Goal: Find contact information: Find contact information

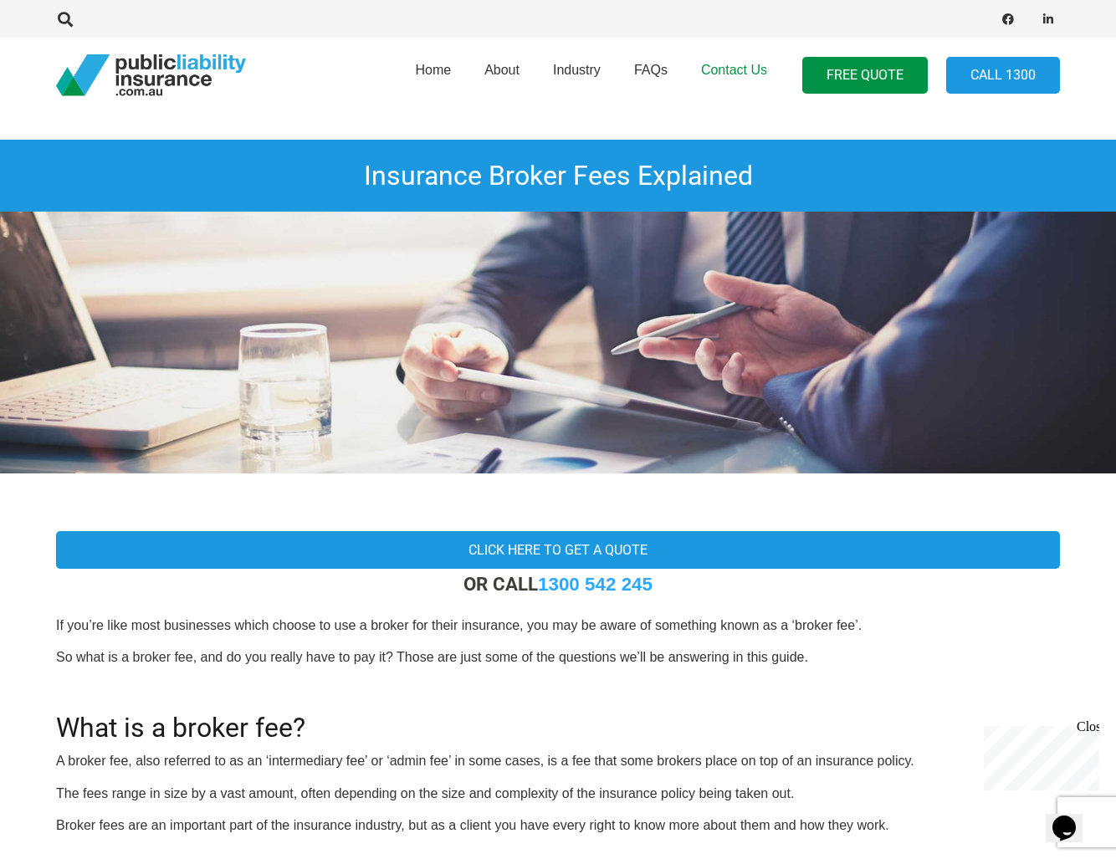
click at [724, 105] on link "Contact Us" at bounding box center [735, 75] width 100 height 85
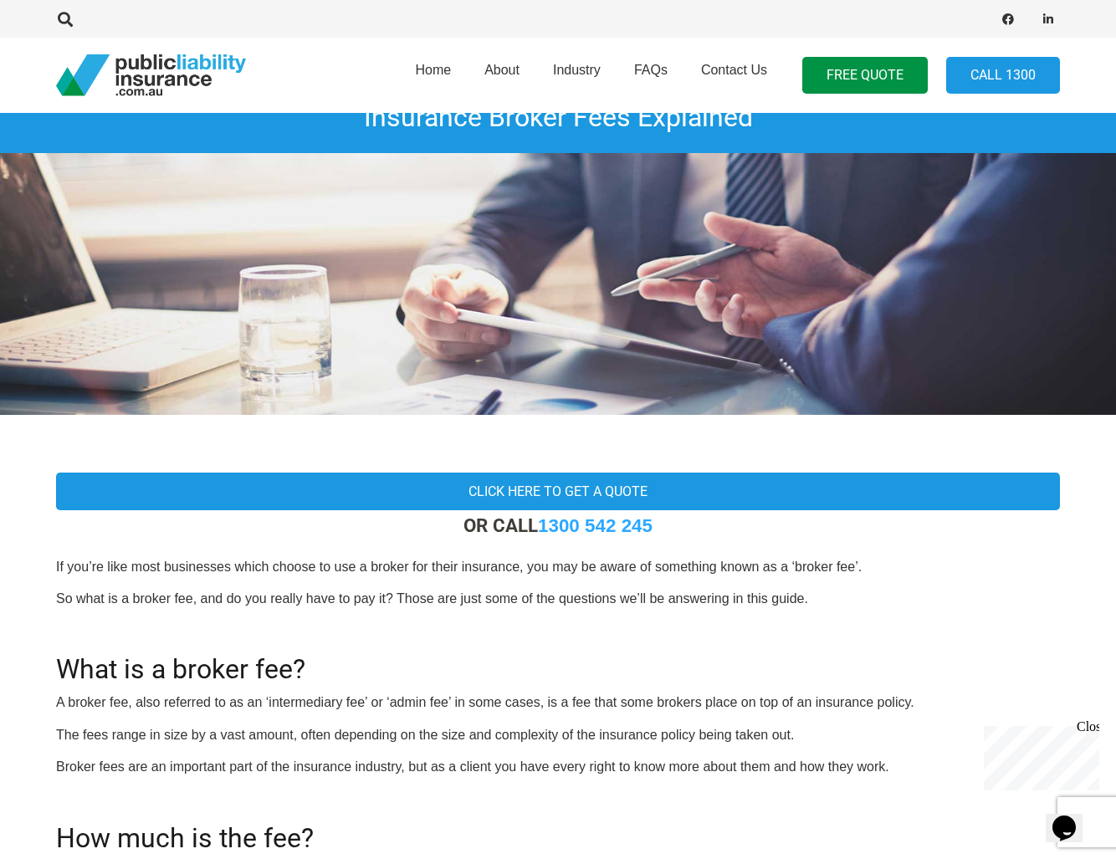
scroll to position [29, 0]
